Goal: Check status

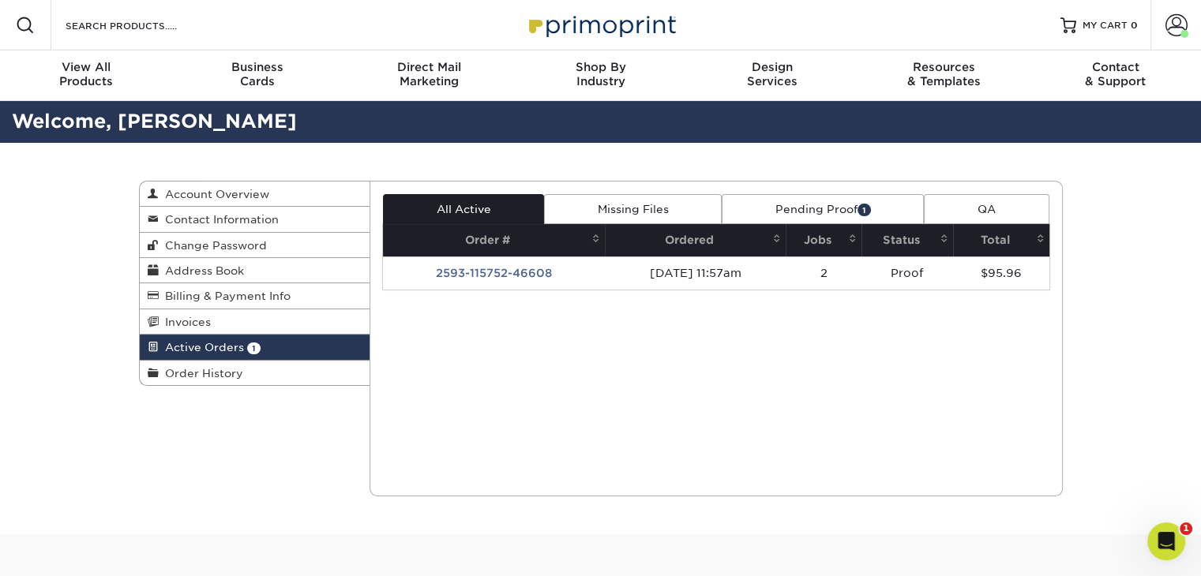
click at [800, 216] on link "Pending Proof 1" at bounding box center [822, 209] width 202 height 30
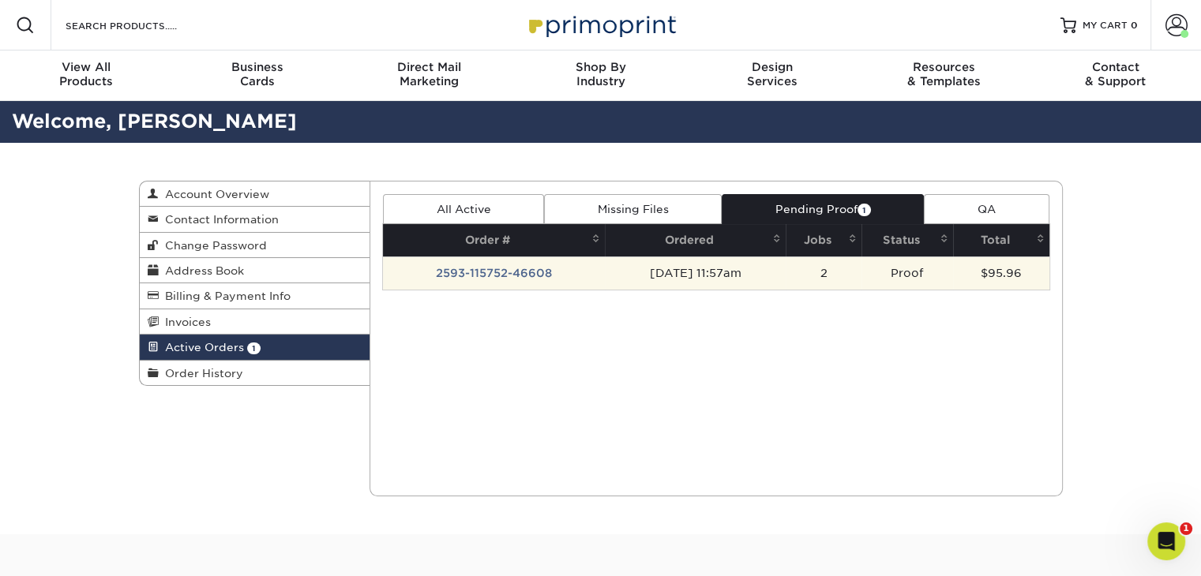
click at [485, 270] on td "2593-115752-46608" at bounding box center [494, 273] width 222 height 33
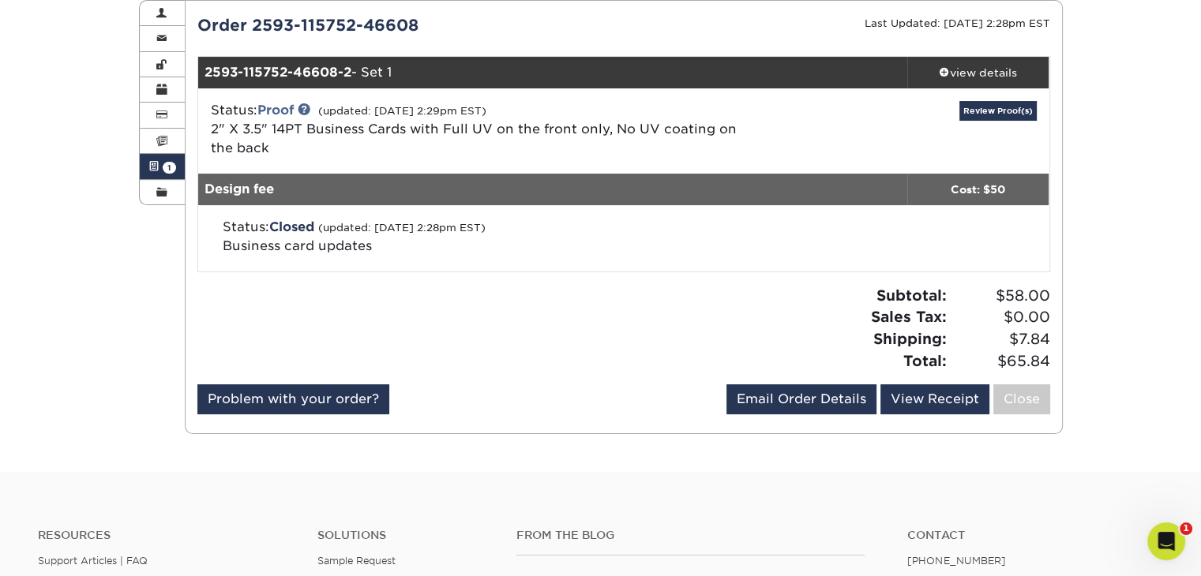
scroll to position [79, 0]
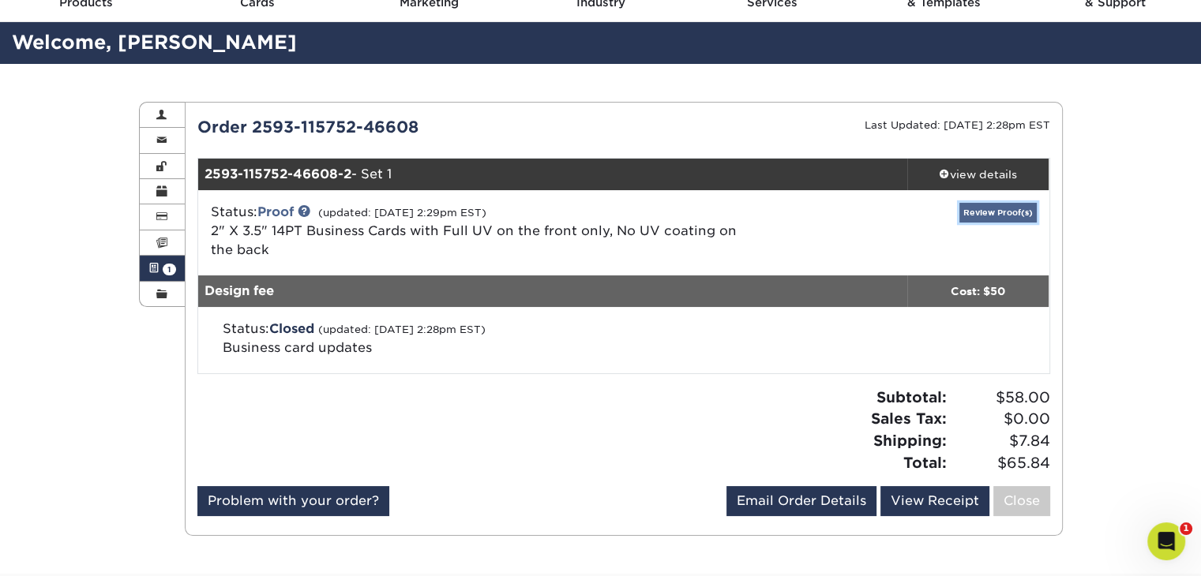
click at [1008, 209] on link "Review Proof(s)" at bounding box center [997, 213] width 77 height 20
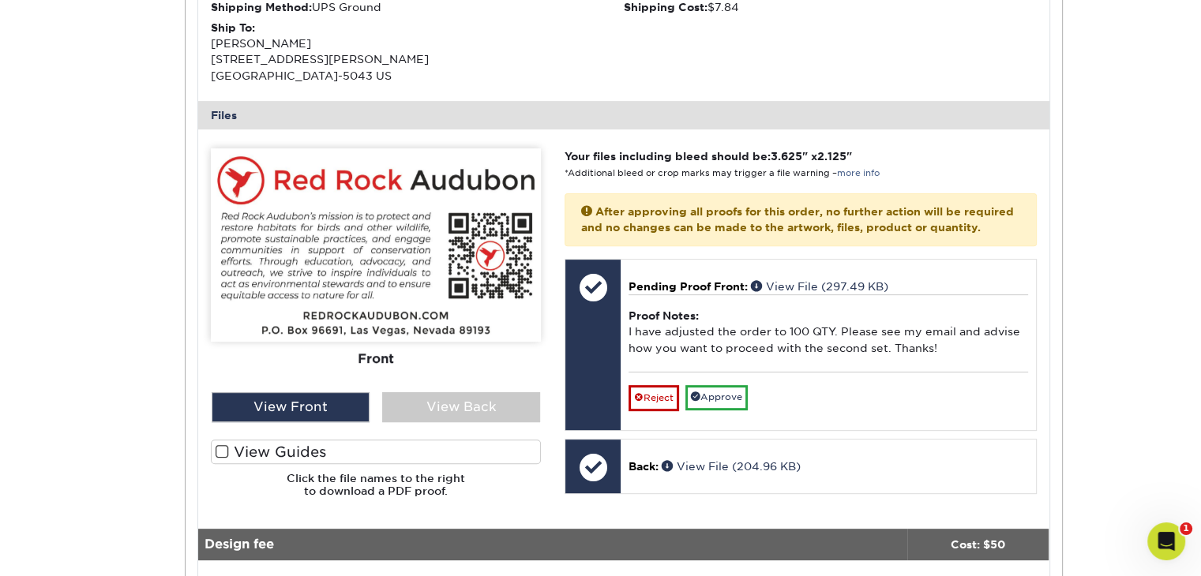
scroll to position [474, 0]
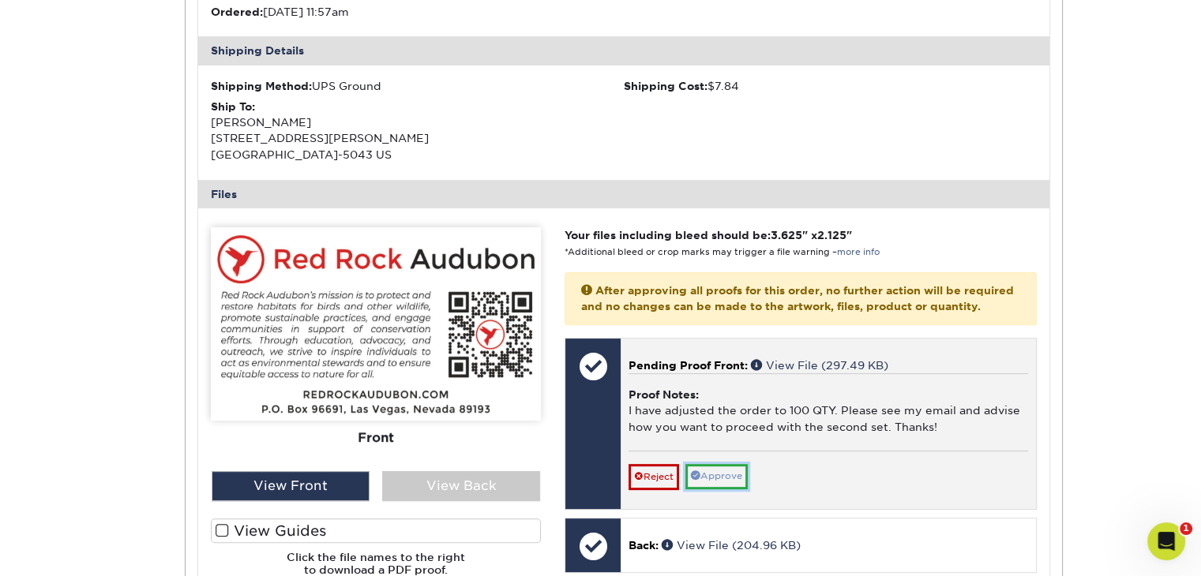
click at [737, 489] on link "Approve" at bounding box center [716, 476] width 62 height 24
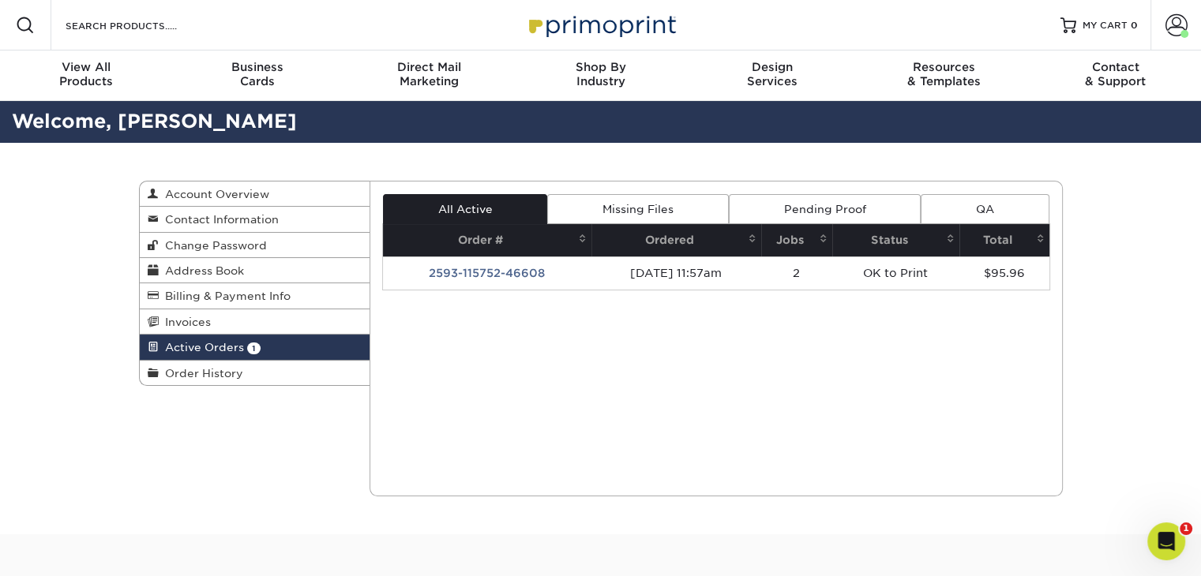
click at [836, 212] on link "Pending Proof" at bounding box center [825, 209] width 192 height 30
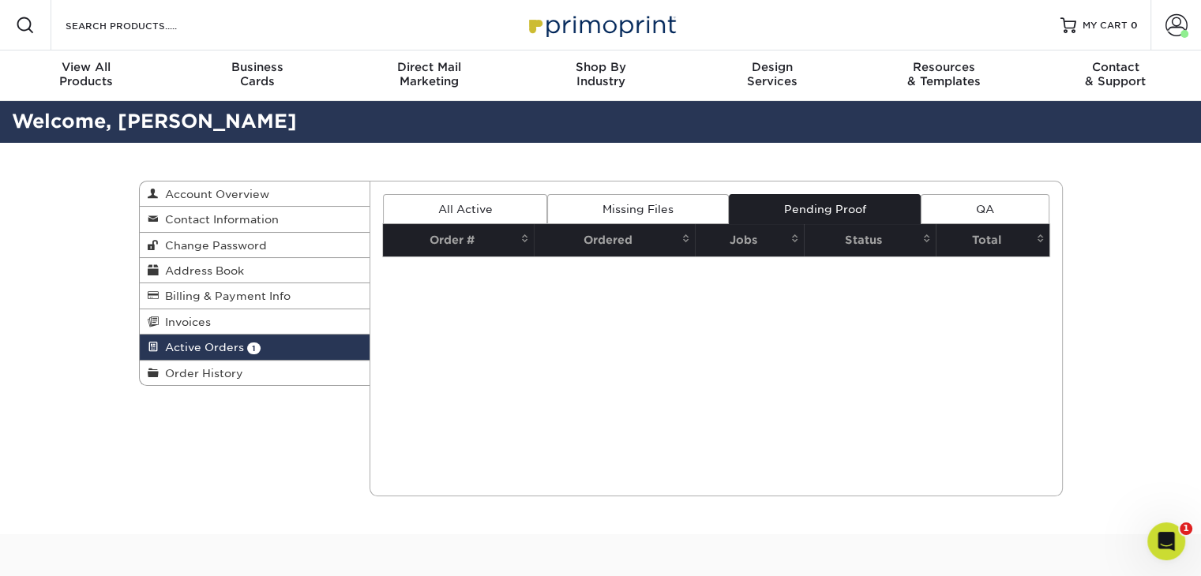
click at [645, 208] on link "Missing Files" at bounding box center [637, 209] width 181 height 30
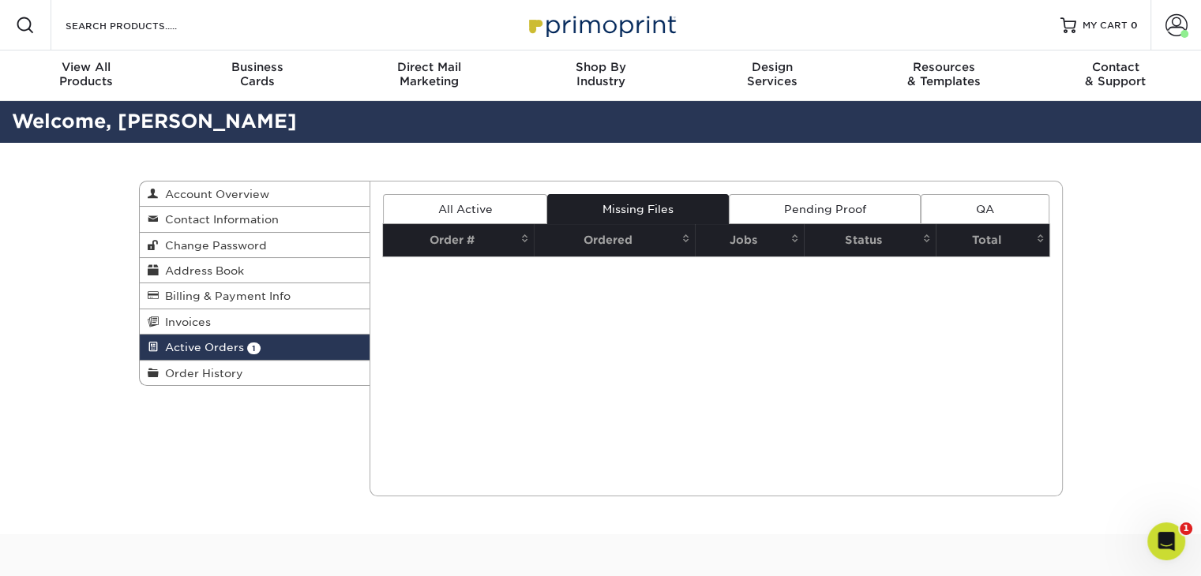
click at [505, 212] on link "All Active" at bounding box center [465, 209] width 164 height 30
